Goal: Navigation & Orientation: Find specific page/section

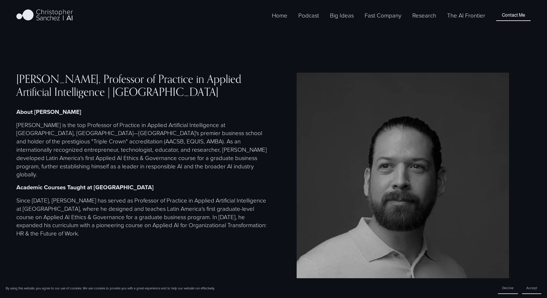
click at [60, 108] on strong "About Professor Sanchez" at bounding box center [48, 112] width 65 height 9
click at [43, 16] on img at bounding box center [44, 15] width 57 height 14
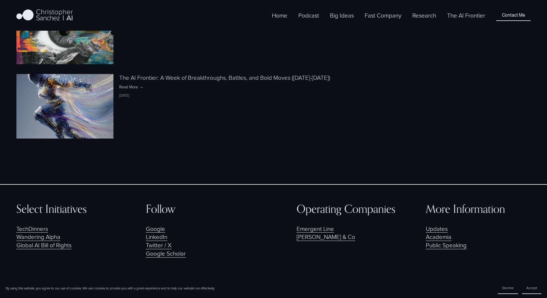
scroll to position [1117, 0]
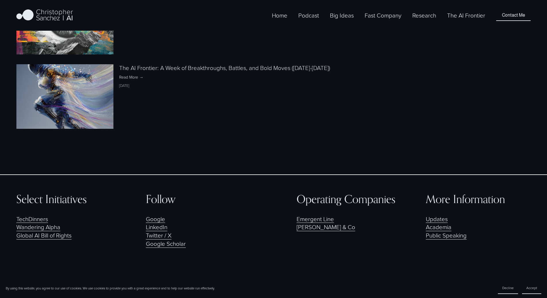
click at [441, 232] on link "Public Speaking" at bounding box center [446, 236] width 41 height 8
